Goal: Check status

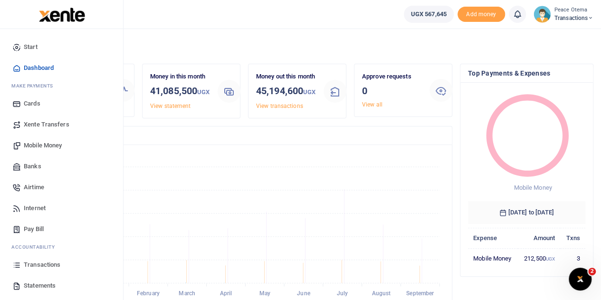
click at [42, 264] on span "Transactions" at bounding box center [42, 264] width 37 height 9
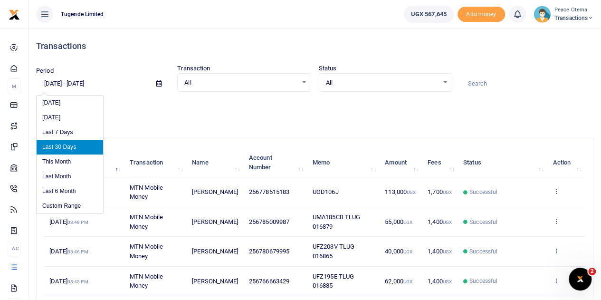
click at [76, 84] on input "08/25/2025 - 09/23/2025" at bounding box center [92, 83] width 113 height 16
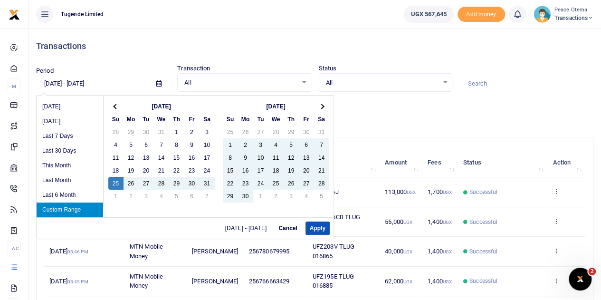
click at [50, 83] on input "08/25/2024 - 09/23/2025" at bounding box center [92, 83] width 113 height 16
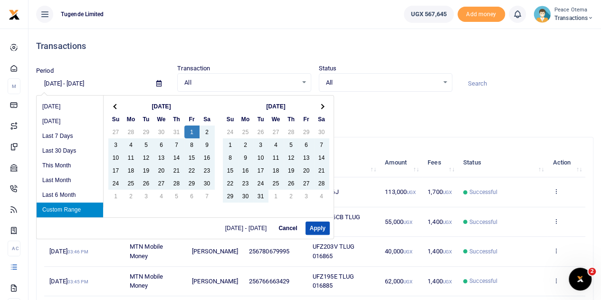
click at [87, 84] on input "11/01/2024 - 09/23/2025" at bounding box center [92, 83] width 113 height 16
click at [98, 80] on input "11/01/2024 - 12/23/2025" at bounding box center [92, 83] width 113 height 16
click at [113, 85] on input "11/01/2024 - 12/31/2025" at bounding box center [92, 83] width 113 height 16
click at [116, 84] on input "11/01/2024 - 12/31/2025" at bounding box center [92, 83] width 113 height 16
type input "11/01/2024 - 12/31/2024"
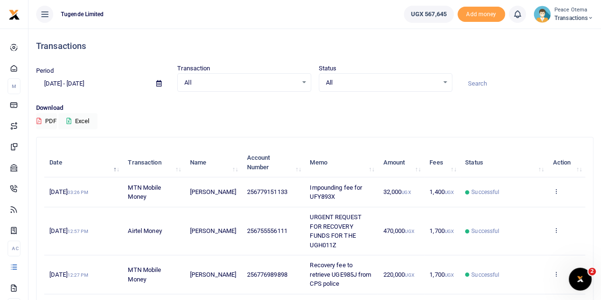
click at [444, 123] on div "Download PDF Excel" at bounding box center [314, 116] width 557 height 26
click at [488, 82] on input at bounding box center [526, 83] width 133 height 16
paste input "TLUG-011753"
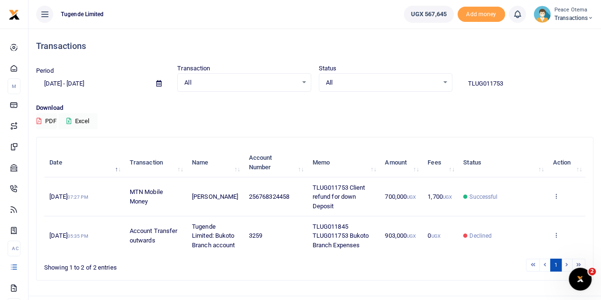
click at [513, 82] on input "TLUG011753" at bounding box center [526, 83] width 133 height 16
type input "TLUG011753"
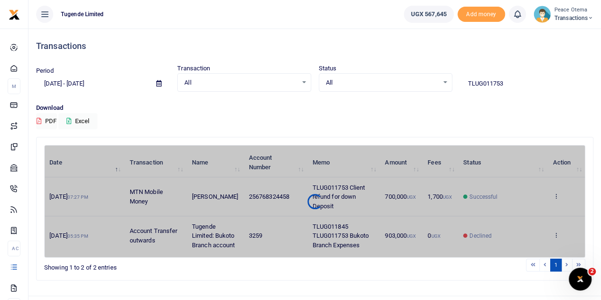
click at [555, 198] on div "Date Transaction Name Account Number Memo Amount Fees Status Action 10th Dec 20…" at bounding box center [314, 201] width 541 height 113
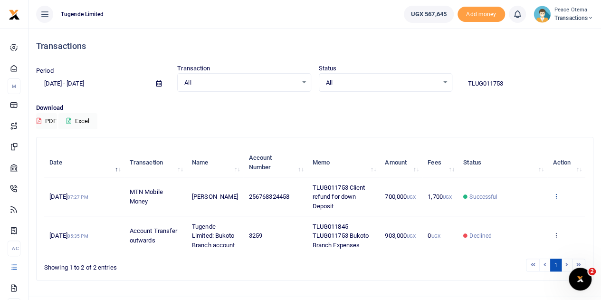
click at [554, 194] on icon at bounding box center [555, 195] width 6 height 7
click at [522, 207] on link "View details" at bounding box center [520, 211] width 75 height 13
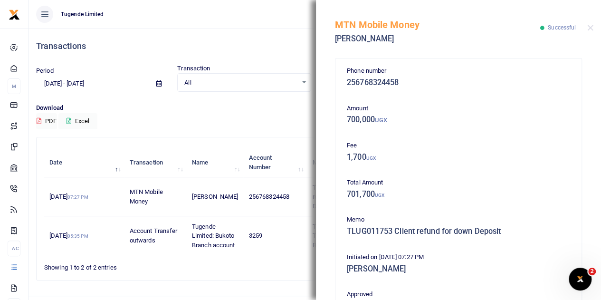
scroll to position [205, 0]
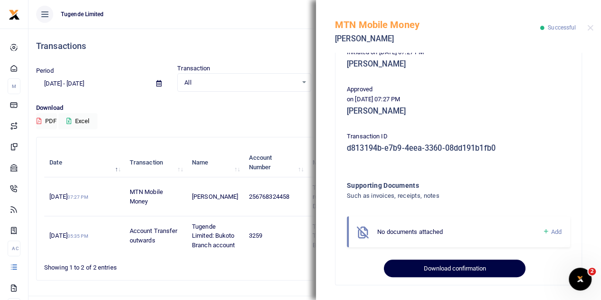
click at [425, 272] on button "Download confirmation" at bounding box center [454, 268] width 141 height 18
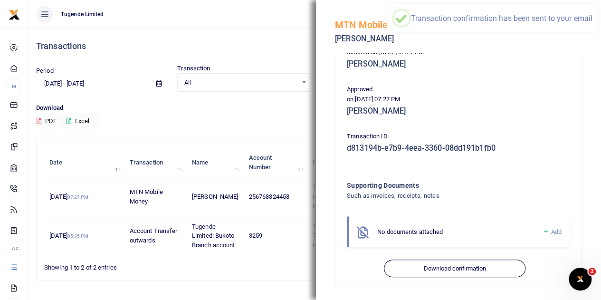
click at [495, 97] on p "on 10th Dec 2024 07:27 PM" at bounding box center [458, 99] width 223 height 10
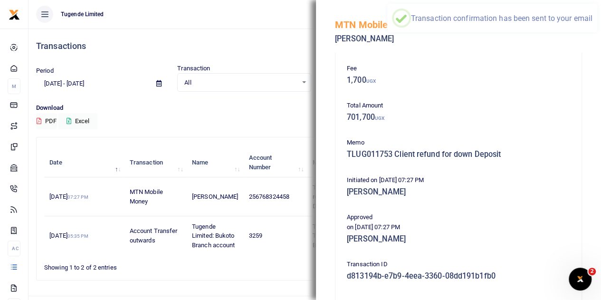
scroll to position [59, 0]
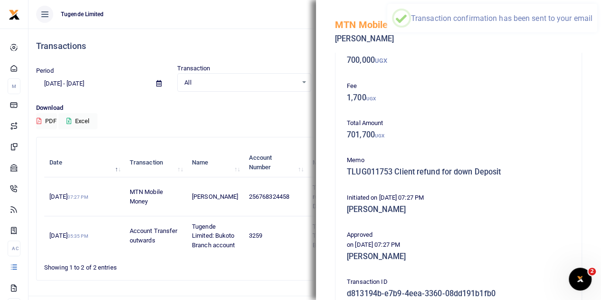
click at [459, 59] on h5 "700,000 UGX" at bounding box center [458, 60] width 223 height 9
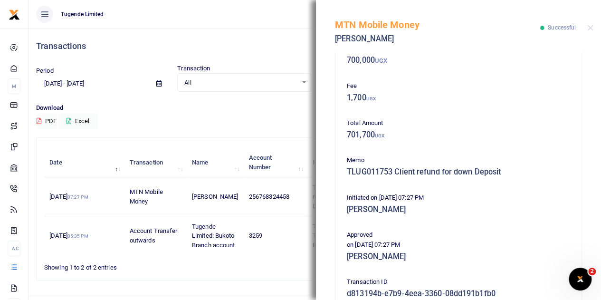
click at [592, 24] on div "MTN Mobile Money Denis Bisegerwa Successful" at bounding box center [458, 26] width 285 height 53
